Goal: Obtain resource: Obtain resource

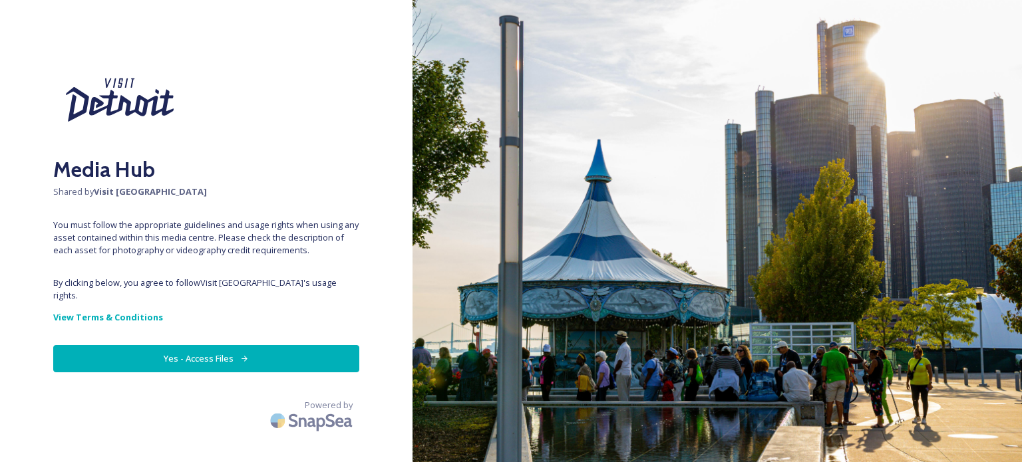
click at [186, 347] on button "Yes - Access Files" at bounding box center [206, 358] width 306 height 27
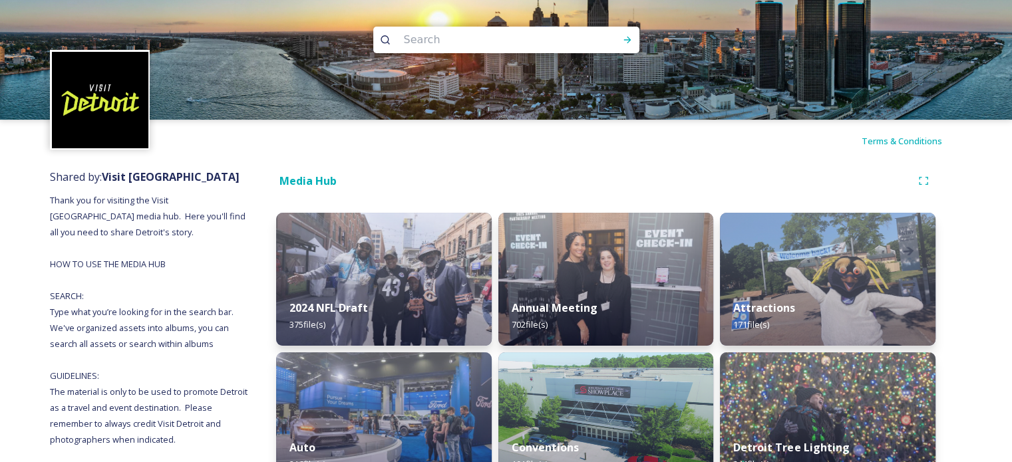
click at [470, 41] on input at bounding box center [488, 39] width 182 height 29
type input "qline"
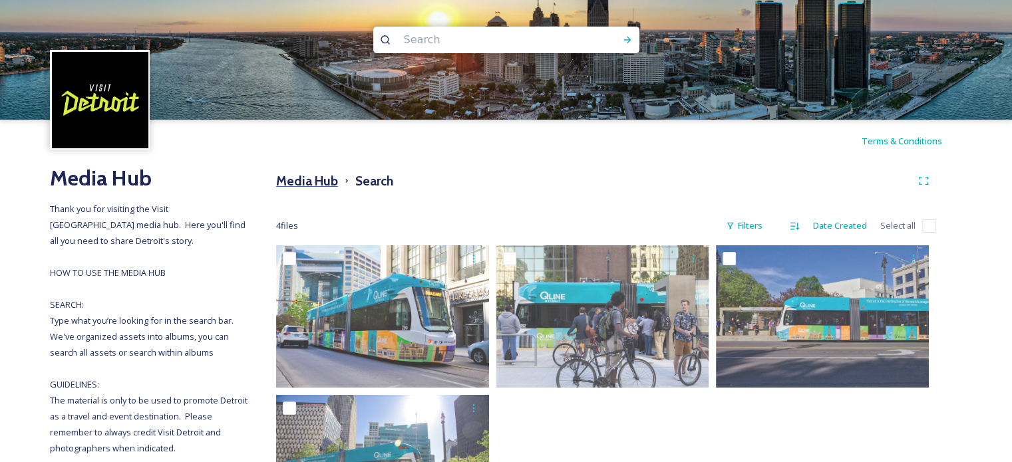
click at [309, 175] on h3 "Media Hub" at bounding box center [307, 181] width 62 height 19
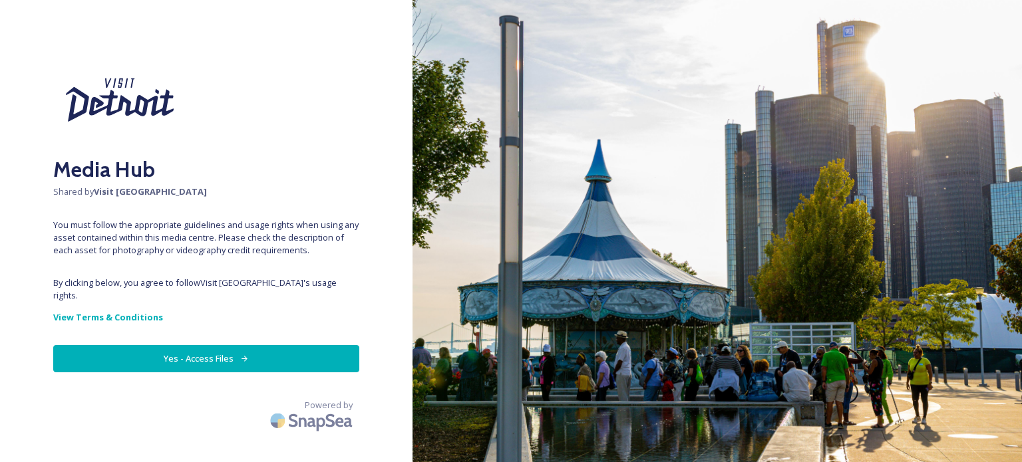
click at [149, 345] on button "Yes - Access Files" at bounding box center [206, 358] width 306 height 27
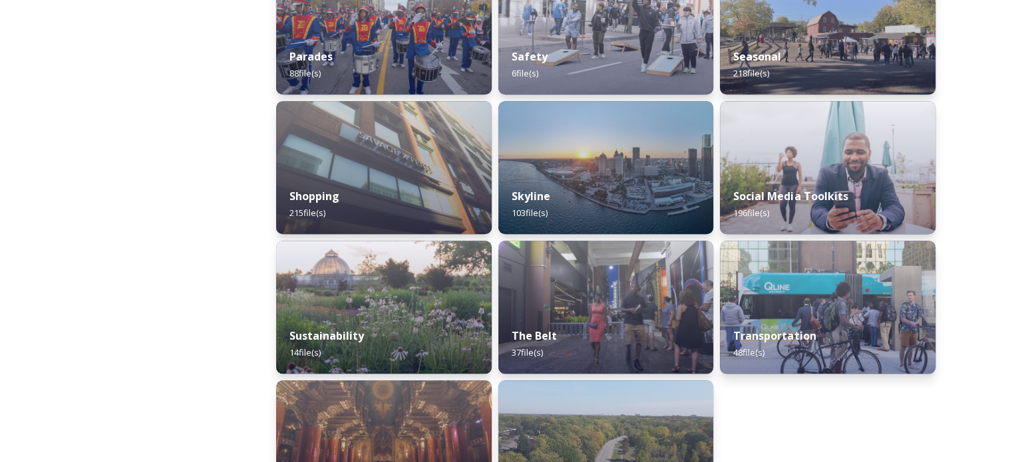
scroll to position [1264, 0]
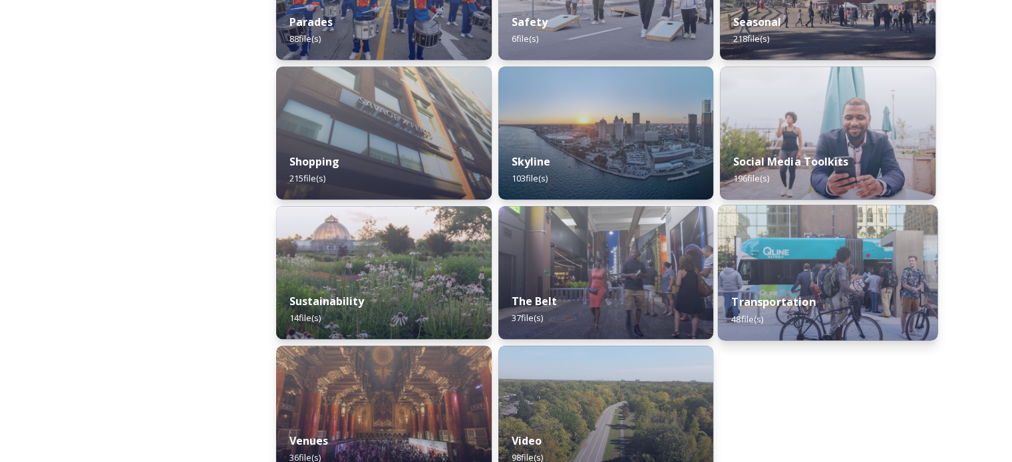
click at [905, 253] on img at bounding box center [828, 273] width 220 height 136
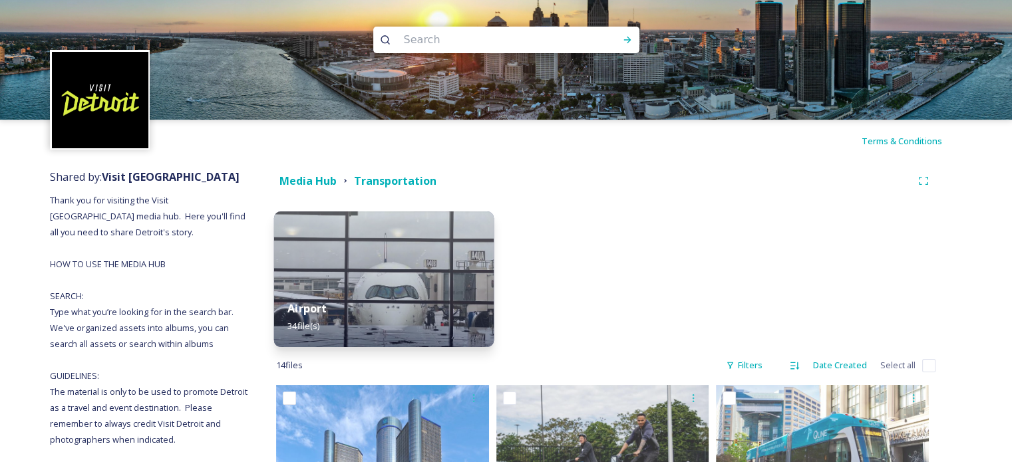
click at [389, 263] on img at bounding box center [384, 280] width 220 height 136
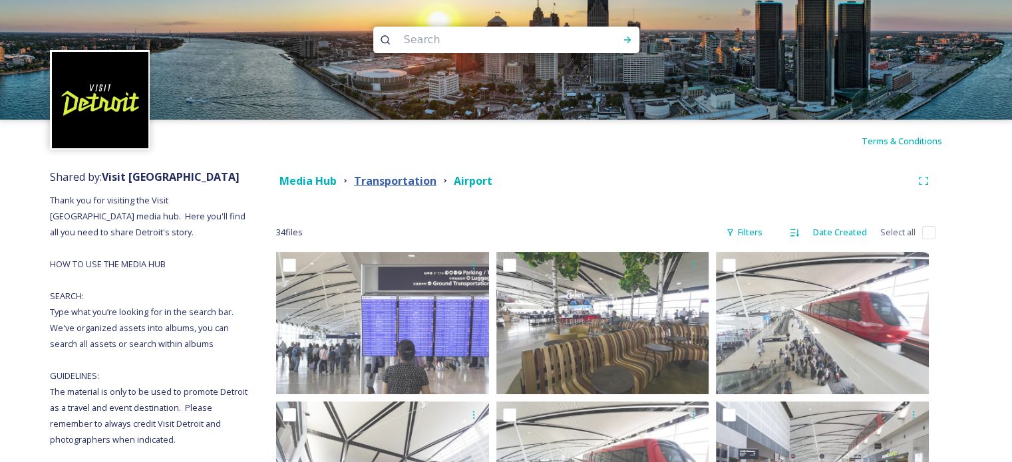
click at [397, 182] on strong "Transportation" at bounding box center [395, 181] width 82 height 15
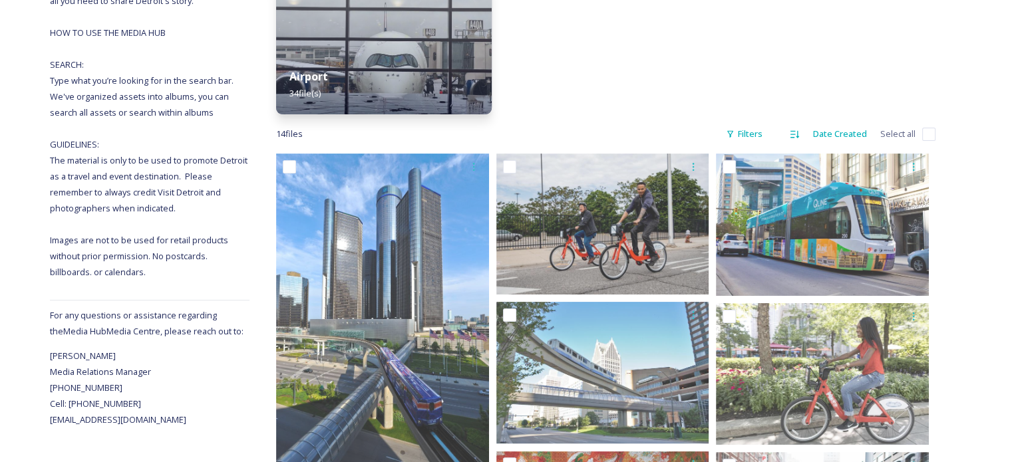
scroll to position [231, 0]
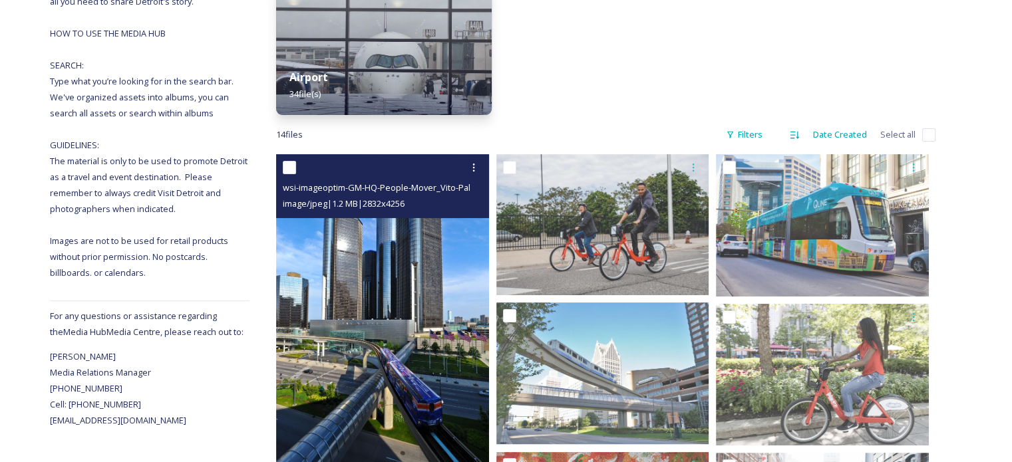
click at [290, 168] on input "checkbox" at bounding box center [289, 167] width 13 height 13
checkbox input "true"
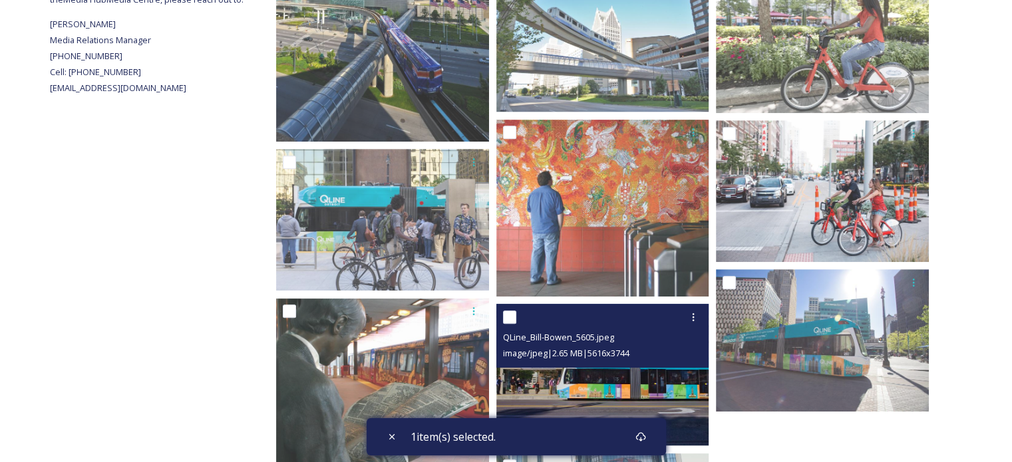
scroll to position [497, 0]
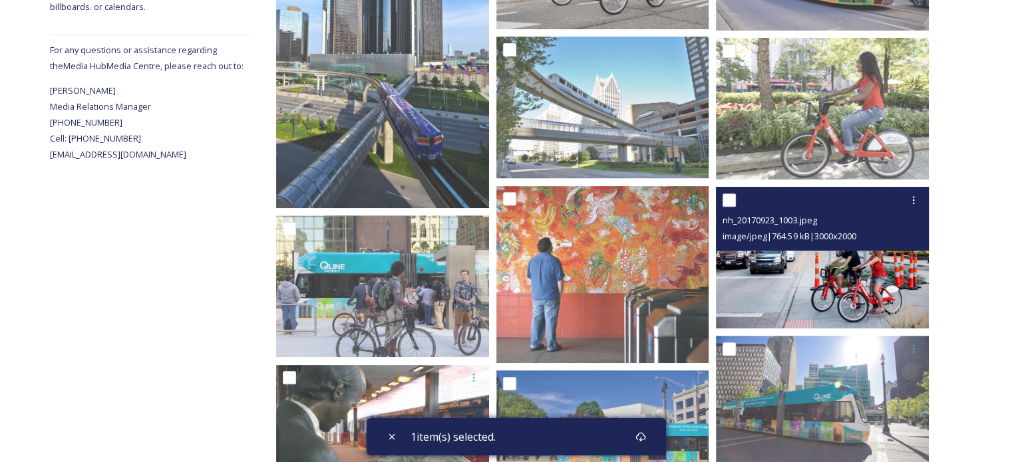
click at [733, 201] on input "checkbox" at bounding box center [728, 200] width 13 height 13
checkbox input "true"
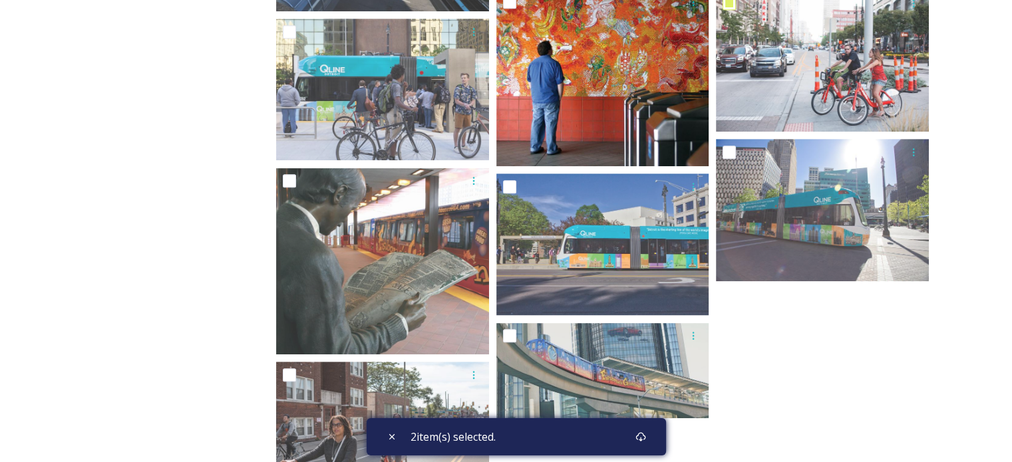
scroll to position [697, 0]
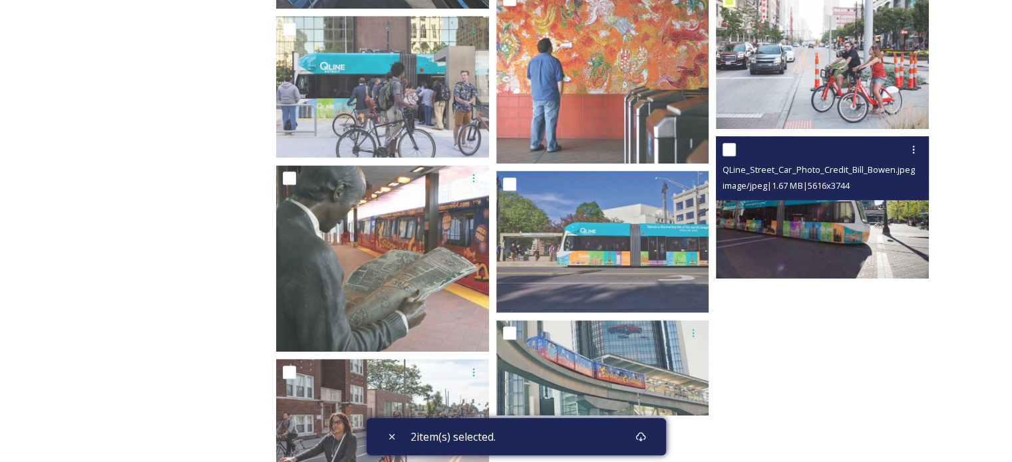
click at [729, 150] on input "checkbox" at bounding box center [728, 149] width 13 height 13
checkbox input "true"
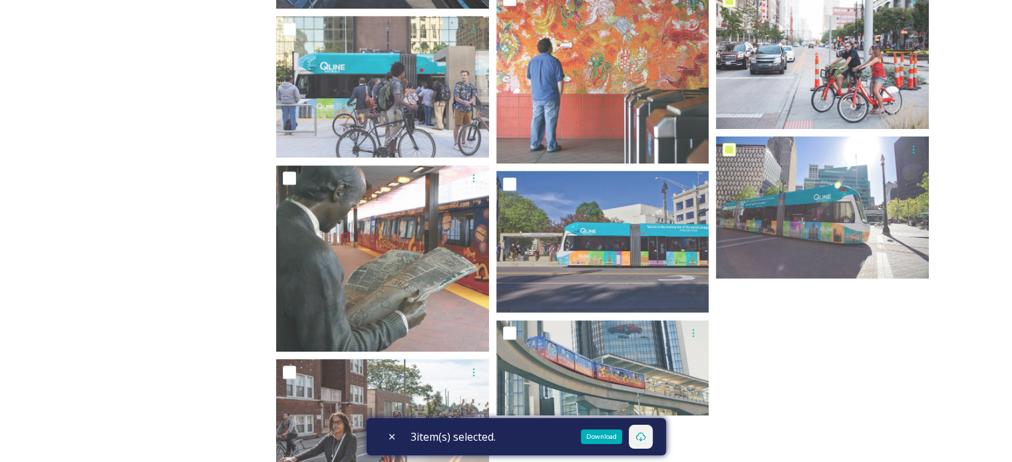
click at [643, 433] on icon at bounding box center [640, 437] width 11 height 11
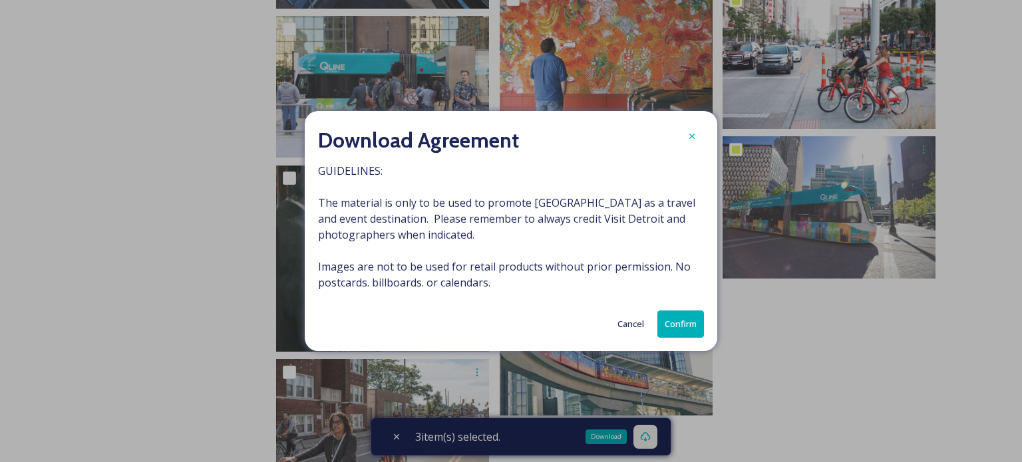
click at [670, 331] on button "Confirm" at bounding box center [680, 324] width 47 height 27
